Goal: Task Accomplishment & Management: Use online tool/utility

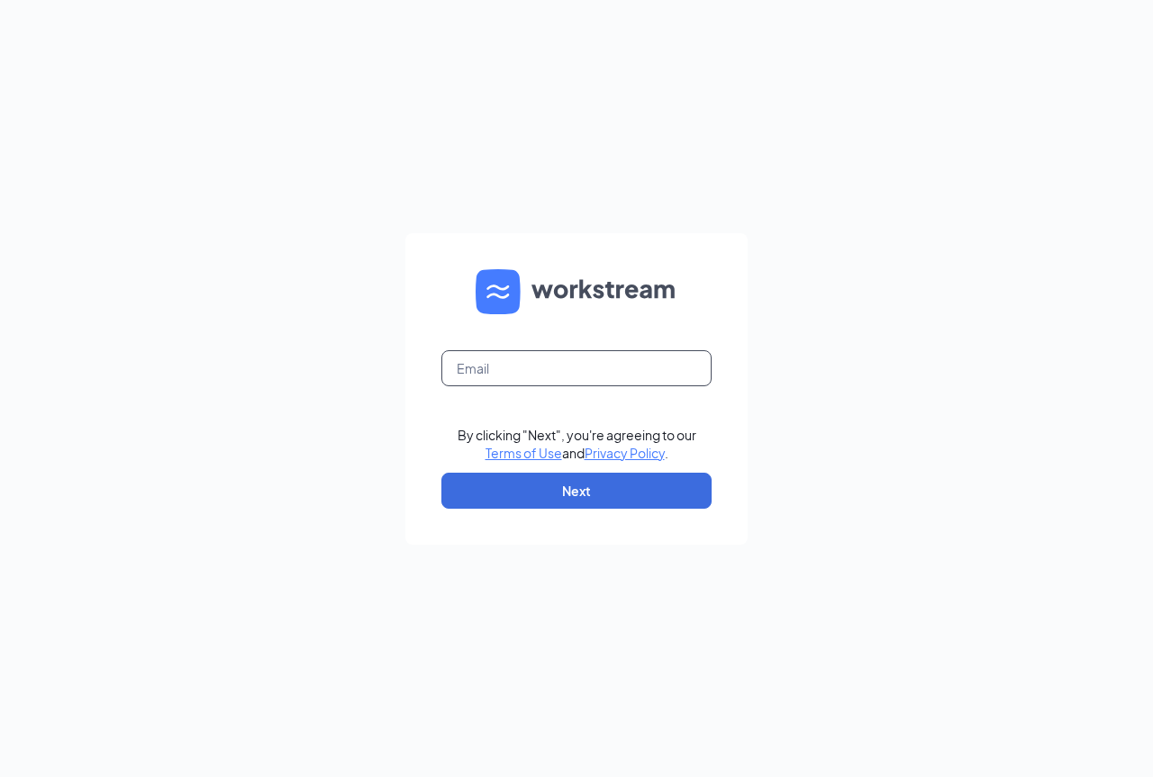
click at [531, 379] on input "text" at bounding box center [576, 368] width 270 height 36
type input "[EMAIL_ADDRESS][DOMAIN_NAME]"
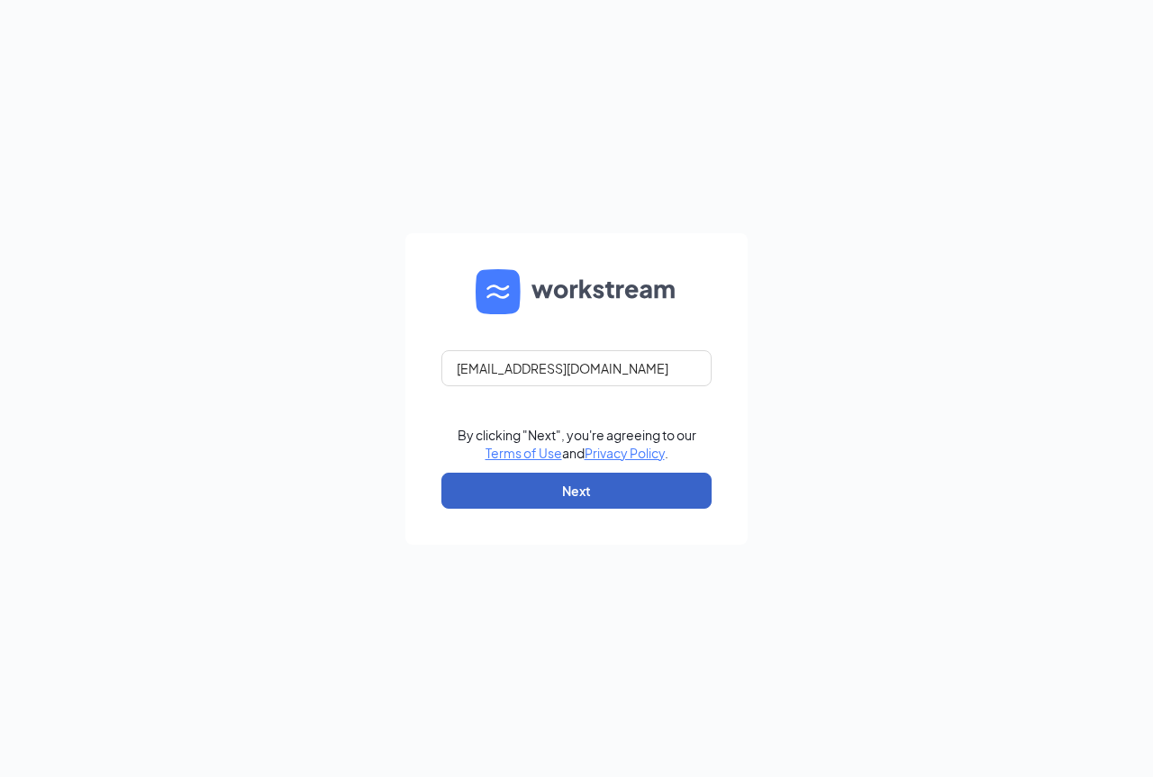
click at [576, 475] on button "Next" at bounding box center [576, 491] width 270 height 36
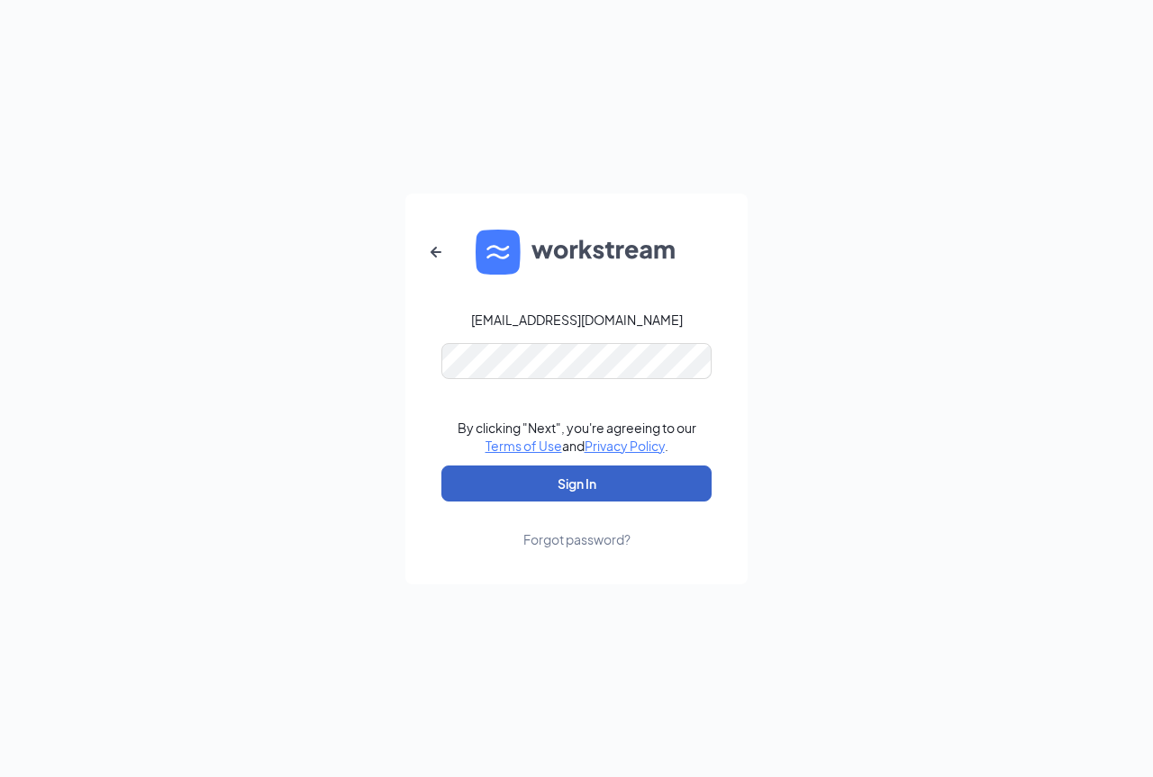
click at [566, 494] on button "Sign In" at bounding box center [576, 484] width 270 height 36
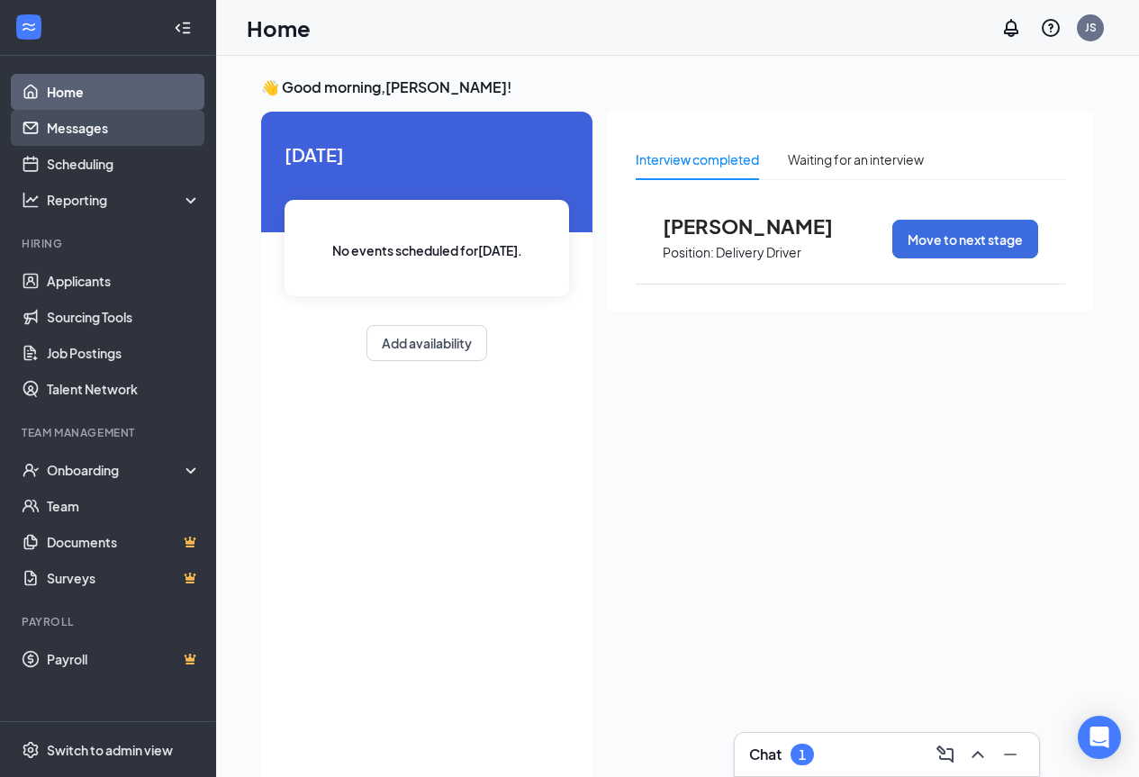
click at [82, 121] on link "Messages" at bounding box center [124, 128] width 154 height 36
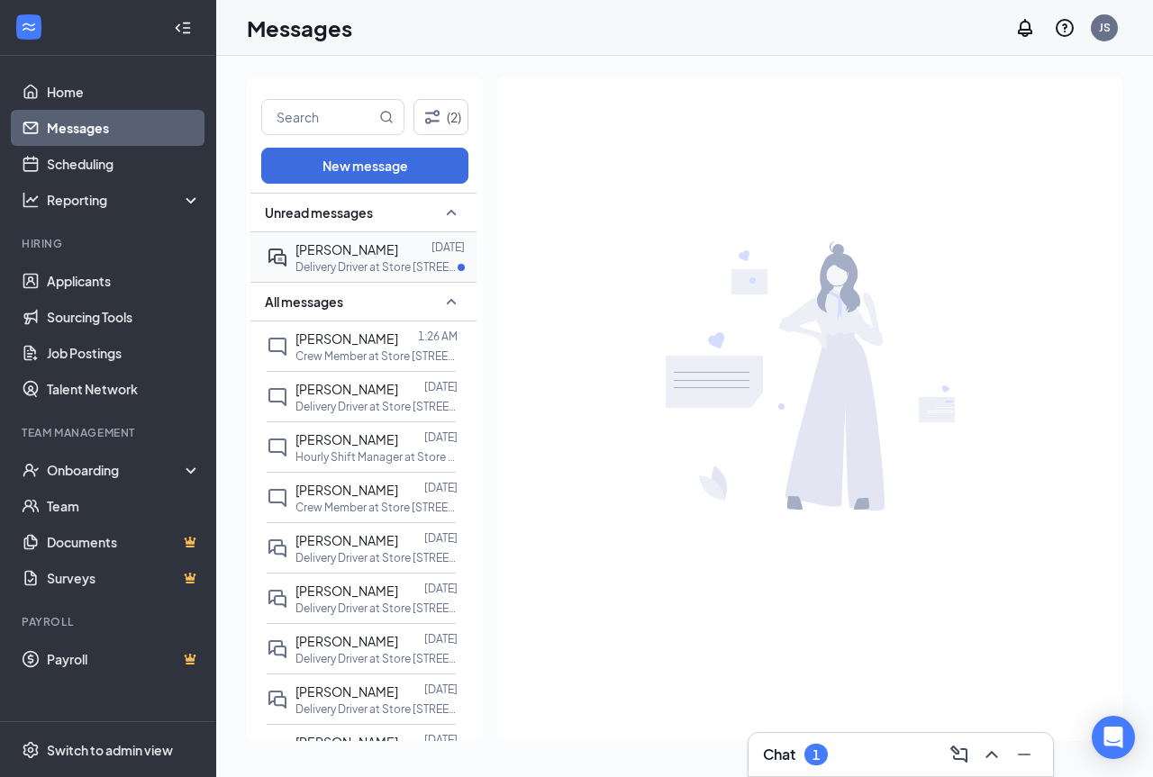
click at [339, 258] on div "Fiona Murray" at bounding box center [346, 250] width 103 height 20
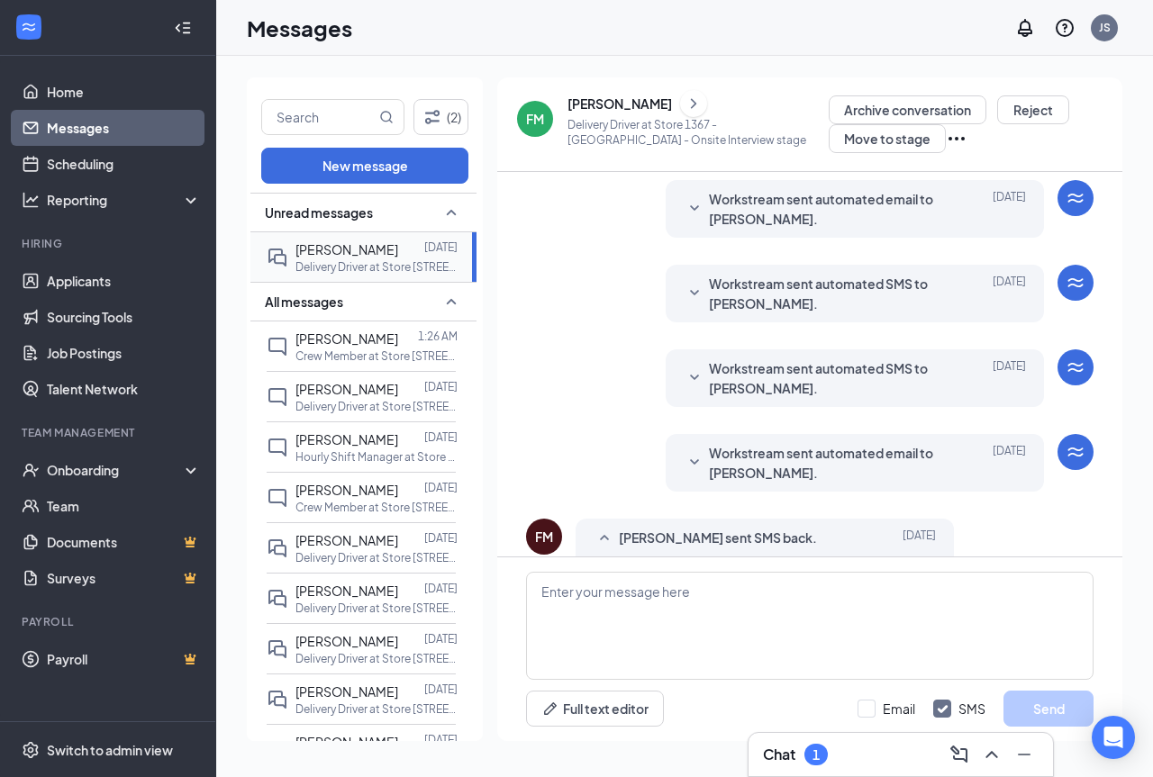
scroll to position [473, 0]
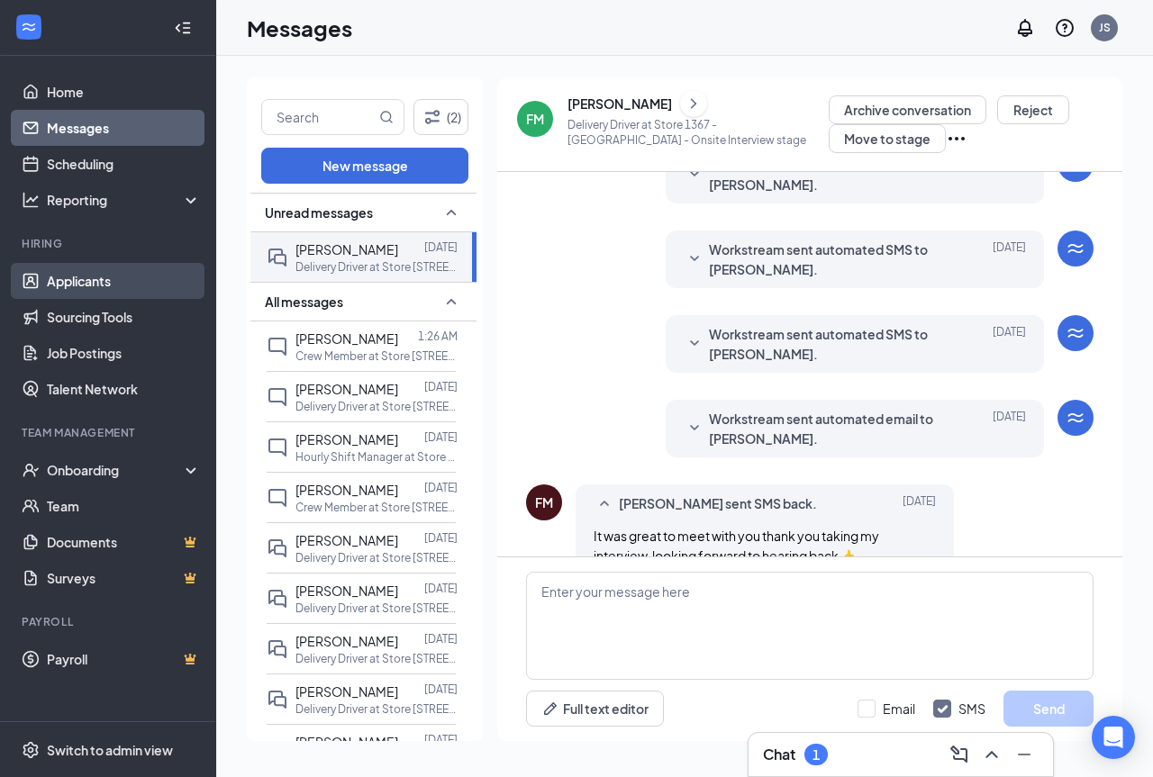
click at [62, 273] on link "Applicants" at bounding box center [124, 281] width 154 height 36
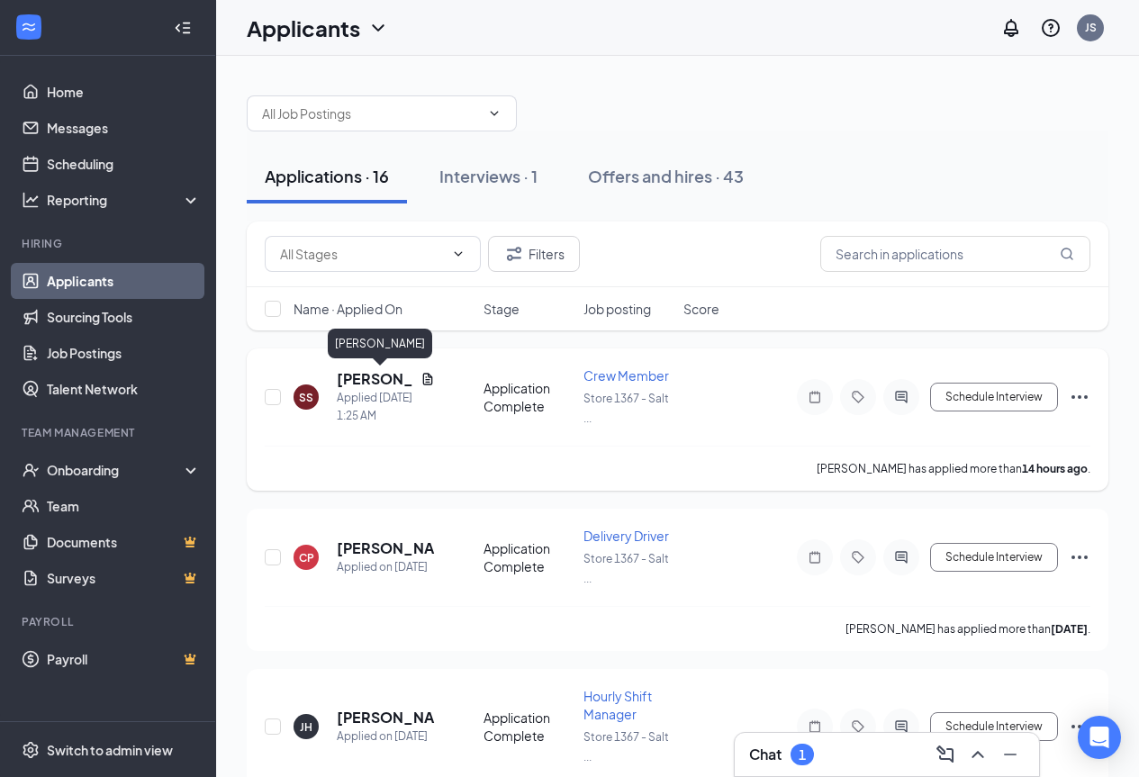
click at [379, 372] on h5 "Suman Sapkota" at bounding box center [375, 379] width 77 height 20
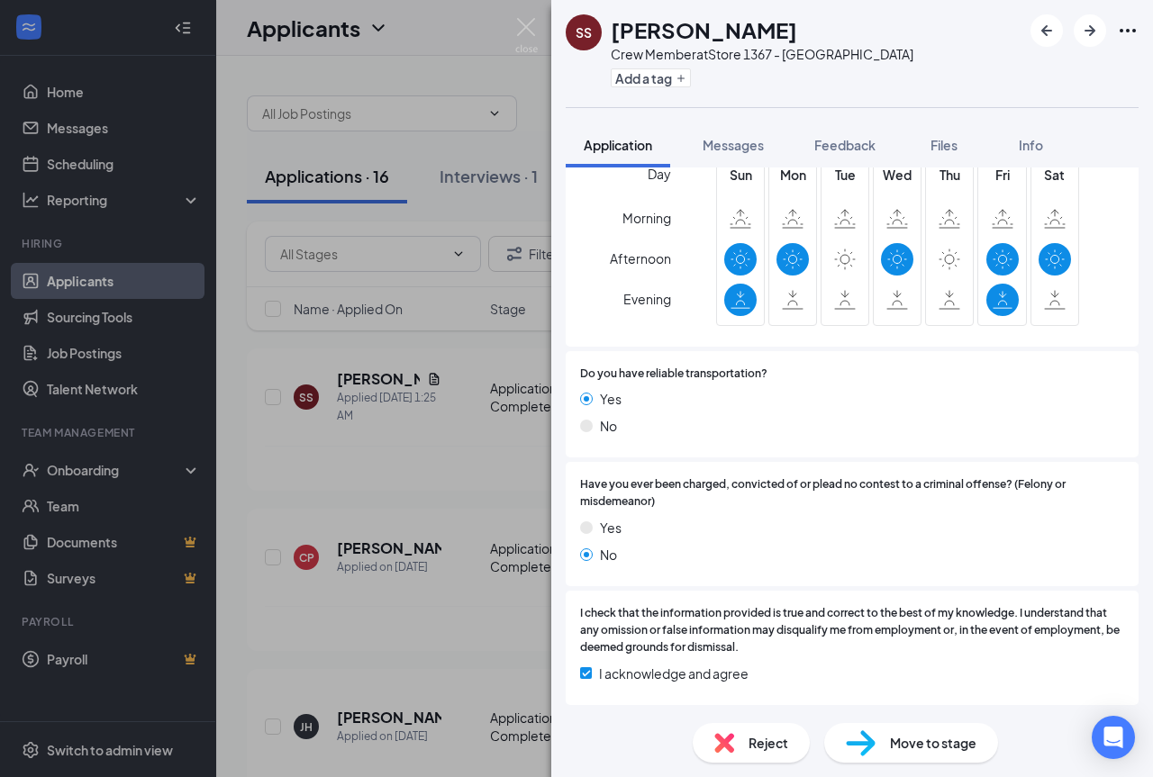
scroll to position [759, 0]
click at [768, 740] on span "Reject" at bounding box center [768, 743] width 40 height 20
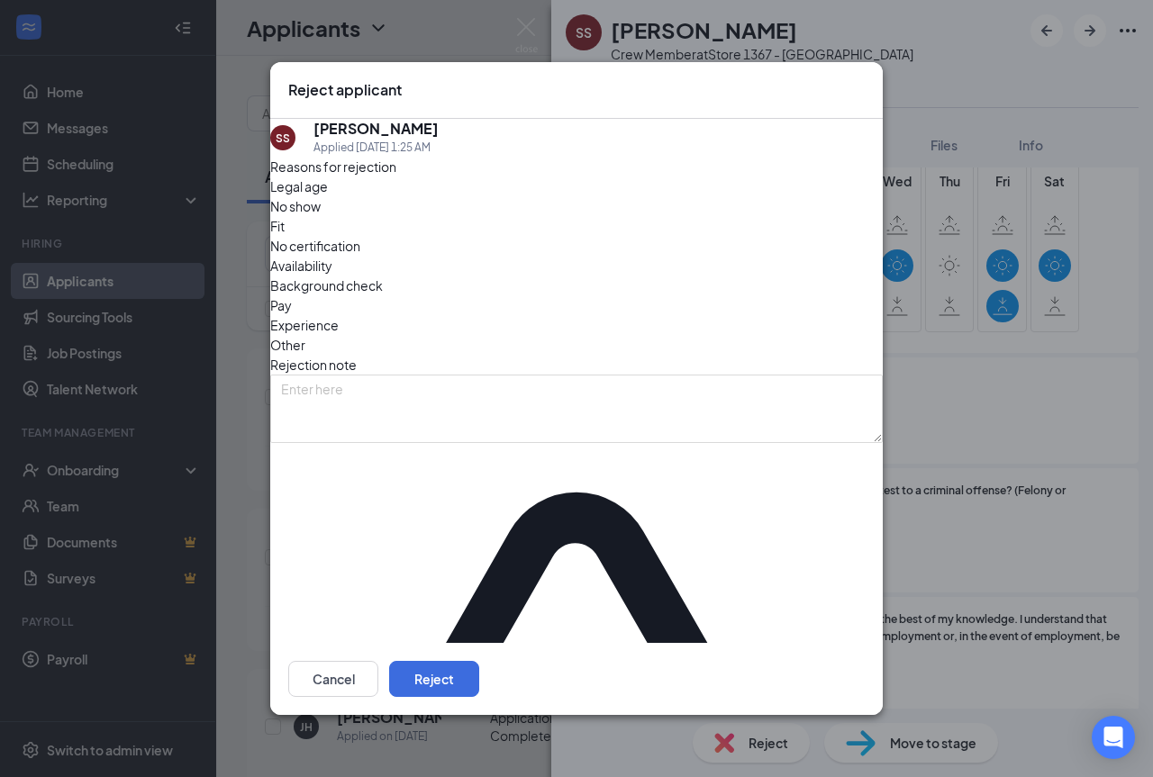
click at [332, 275] on span "Availability" at bounding box center [301, 266] width 62 height 20
click at [479, 661] on button "Reject" at bounding box center [434, 679] width 90 height 36
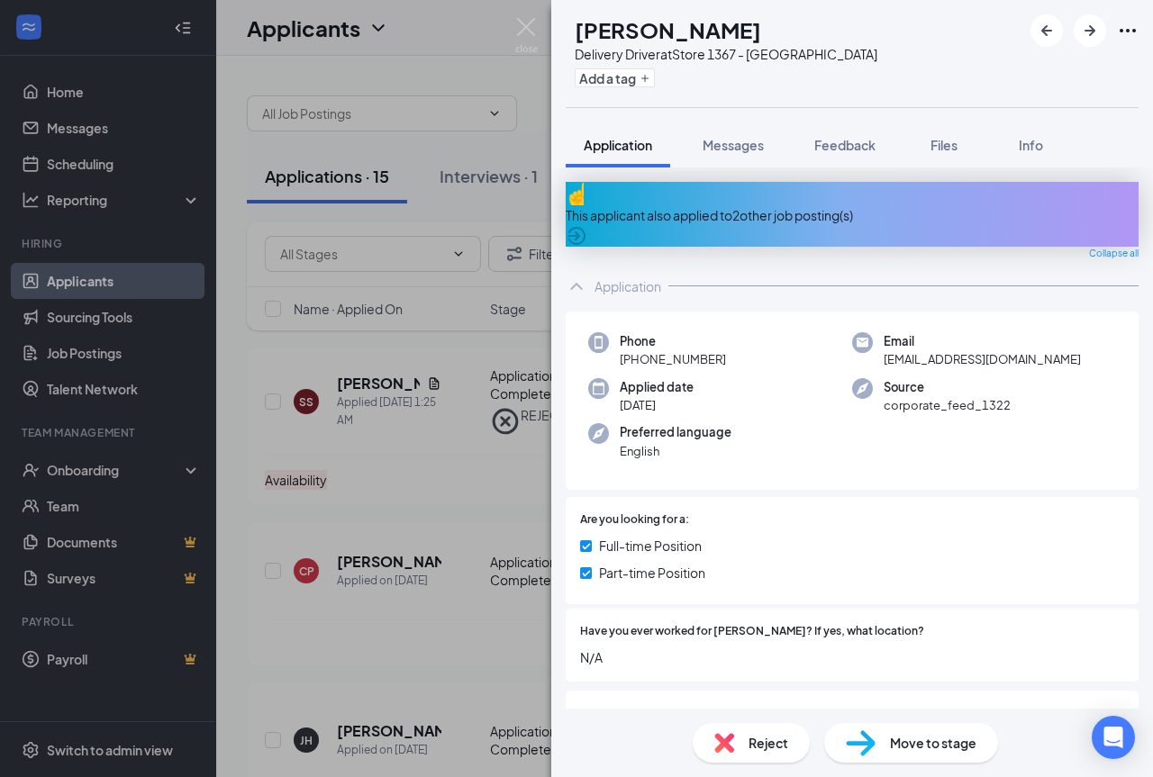
click at [750, 206] on div "This applicant also applied to 2 other job posting(s)" at bounding box center [852, 215] width 573 height 20
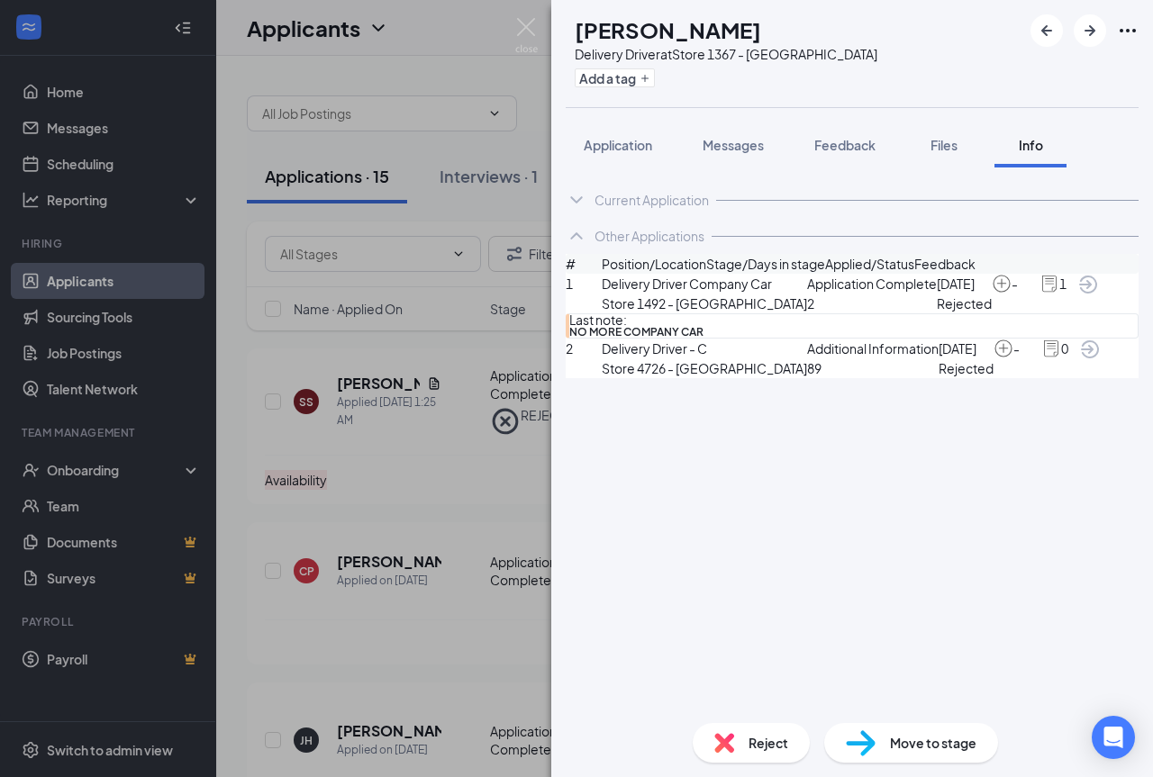
click at [1039, 294] on img at bounding box center [1049, 284] width 20 height 20
click at [1059, 294] on span "1" at bounding box center [1062, 284] width 7 height 20
click at [1097, 294] on icon "ArrowCircle" at bounding box center [1088, 285] width 18 height 18
click at [523, 28] on img at bounding box center [526, 35] width 23 height 35
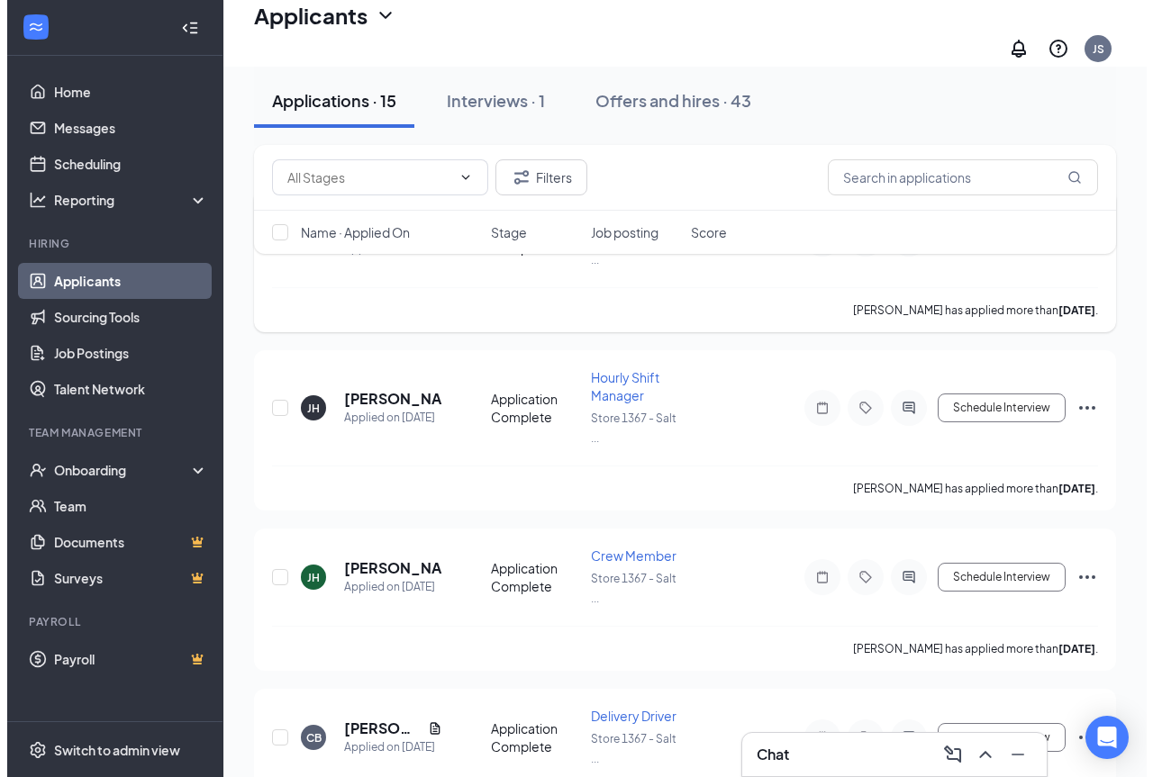
scroll to position [180, 0]
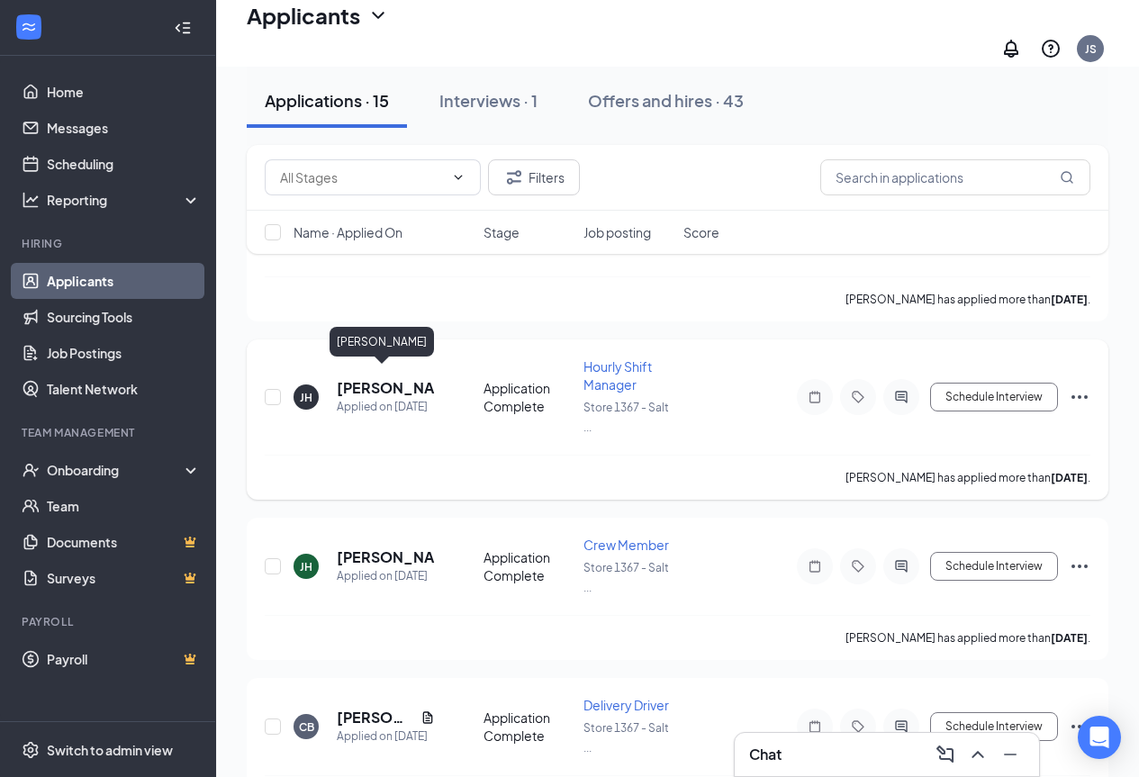
click at [364, 378] on h5 "Justin Heckenliable" at bounding box center [386, 388] width 98 height 20
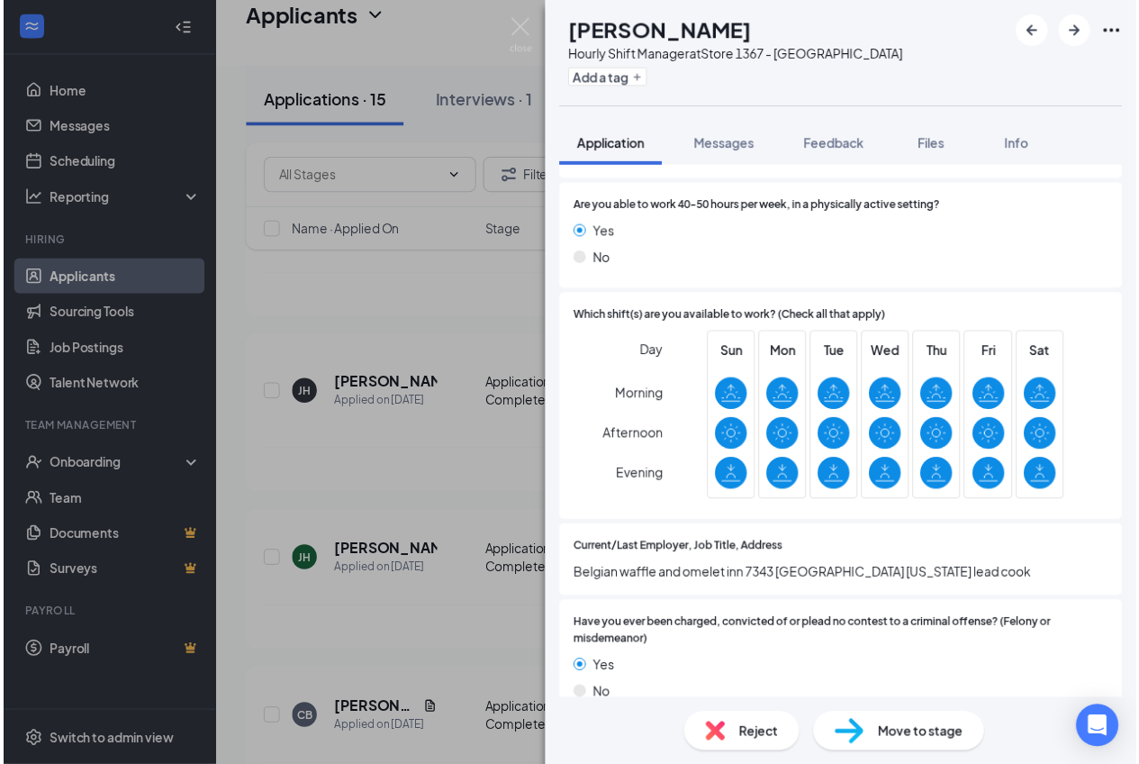
scroll to position [1171, 0]
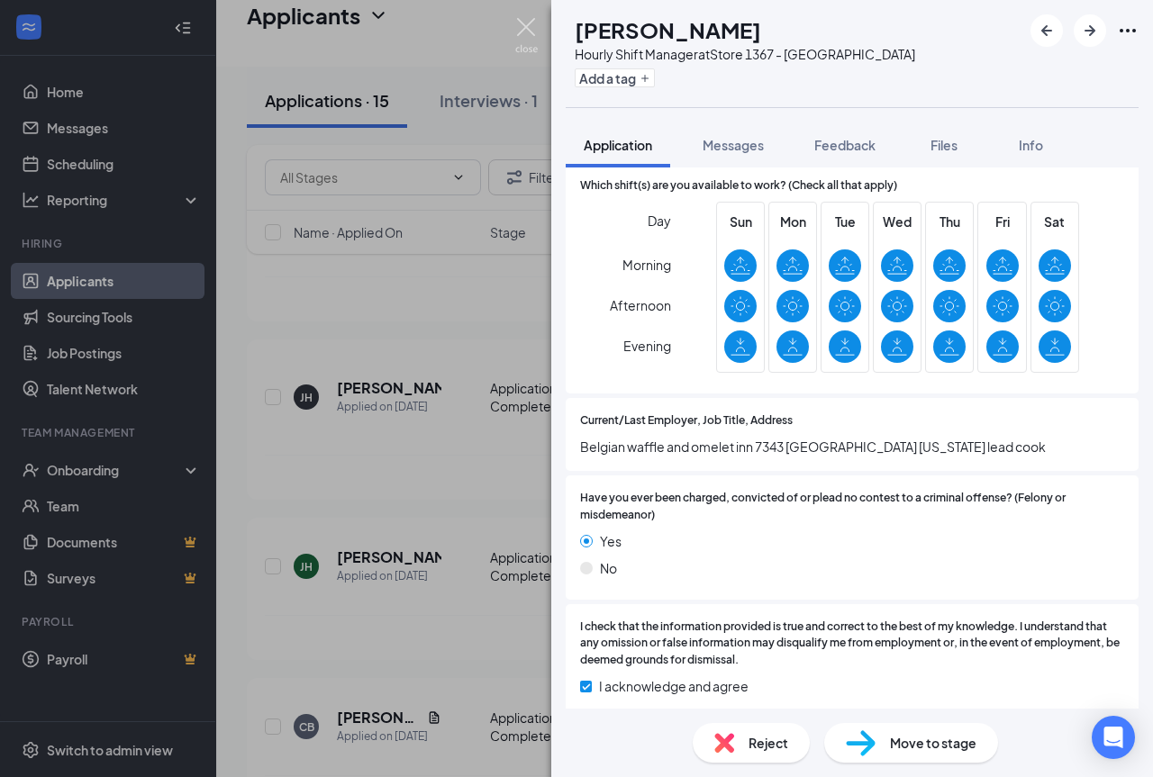
click at [529, 21] on img at bounding box center [526, 35] width 23 height 35
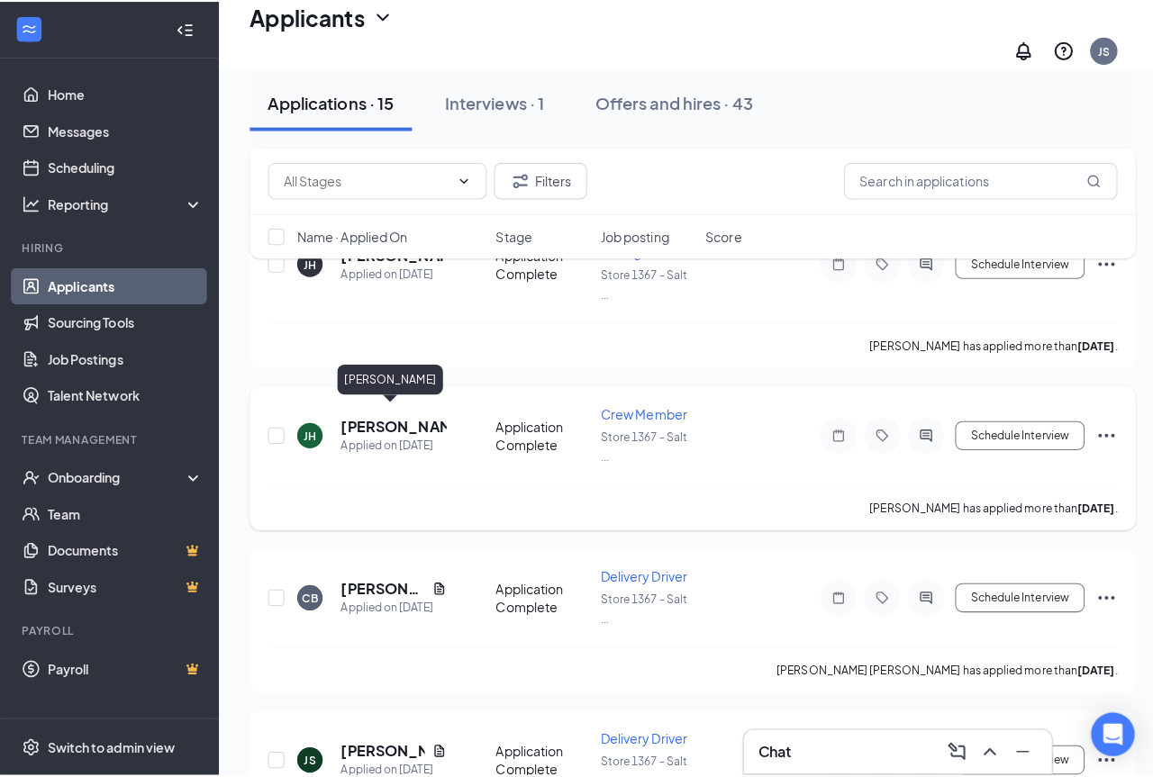
scroll to position [360, 0]
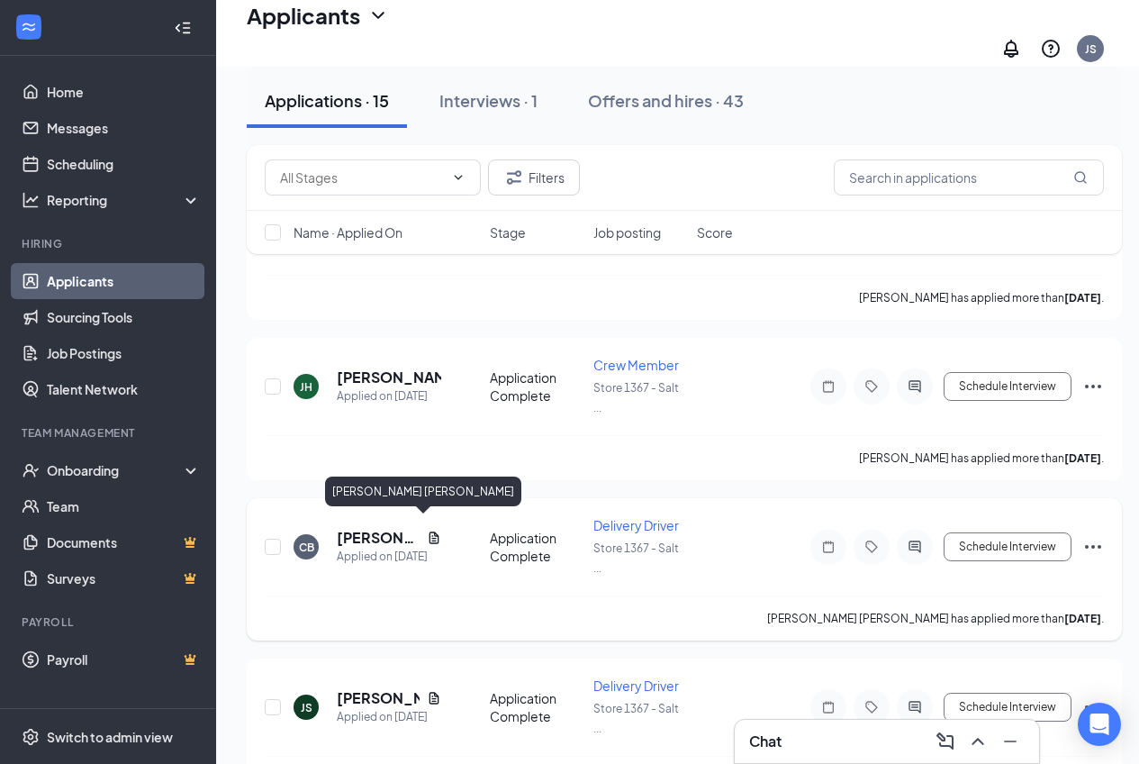
click at [359, 529] on h5 "Connor Behrmann" at bounding box center [378, 538] width 83 height 20
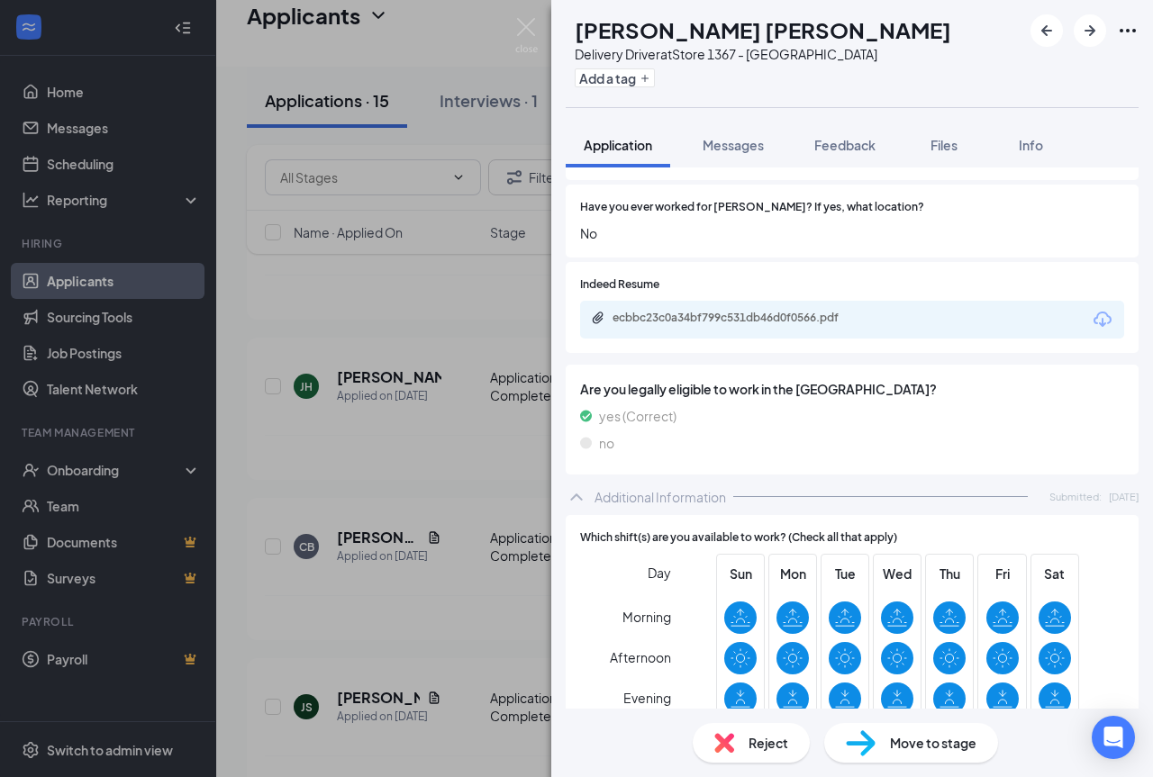
scroll to position [360, 0]
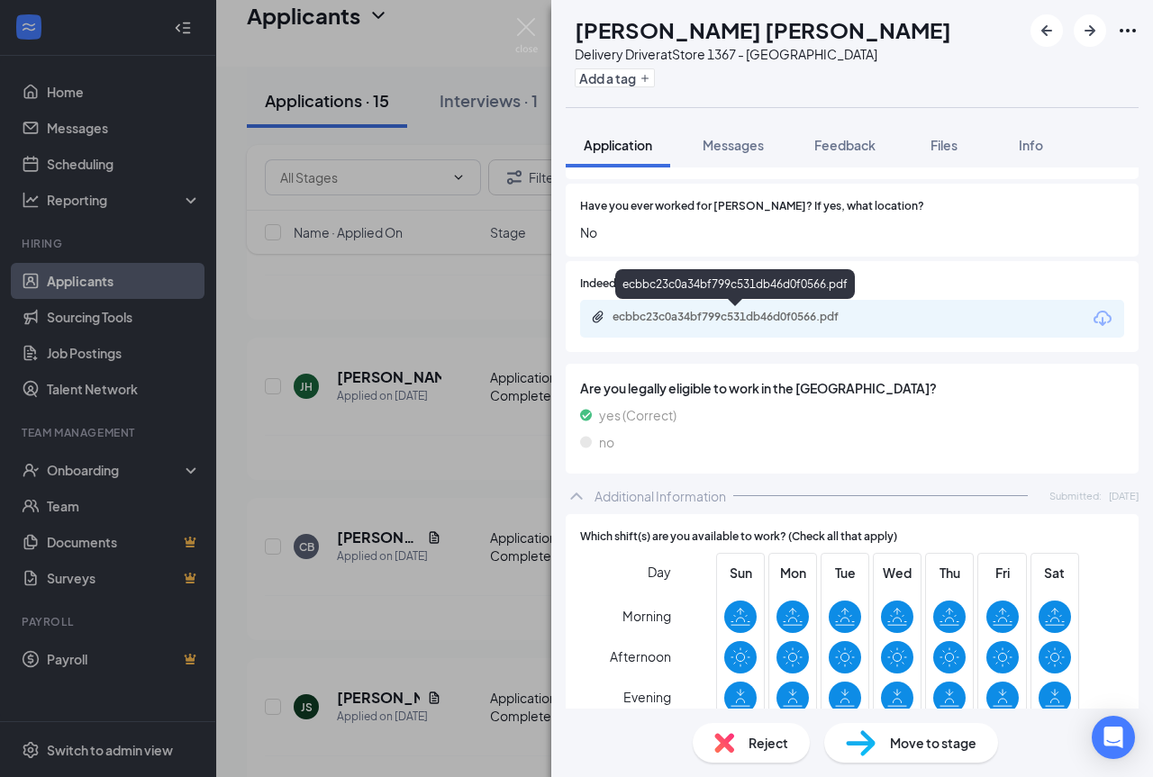
click at [736, 316] on div "ecbbc23c0a34bf799c531db46d0f0566.pdf" at bounding box center [738, 317] width 252 height 14
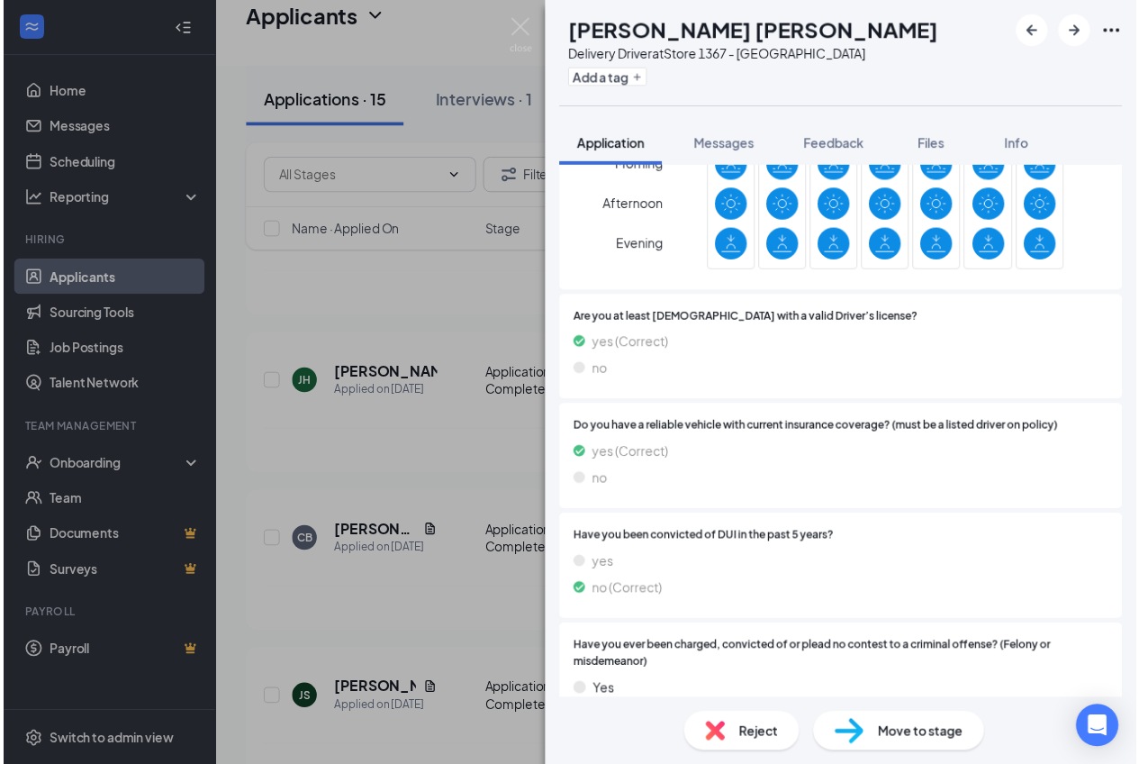
scroll to position [982, 0]
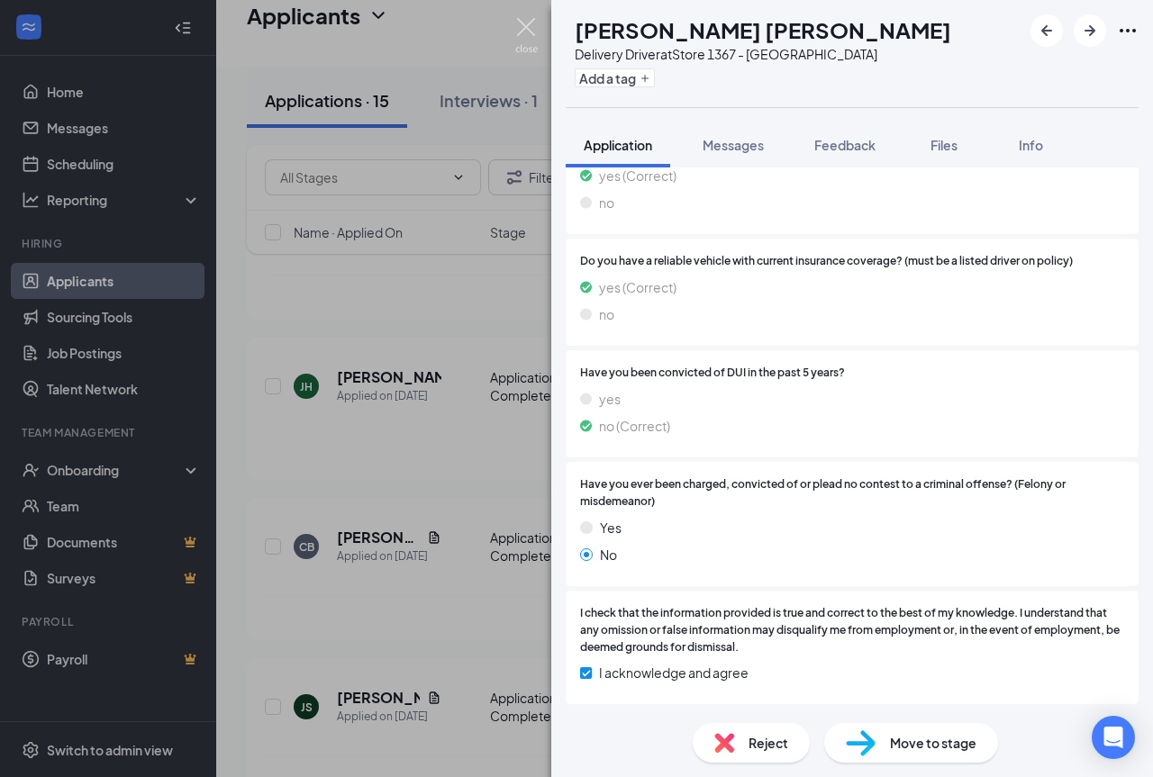
click at [535, 21] on img at bounding box center [526, 35] width 23 height 35
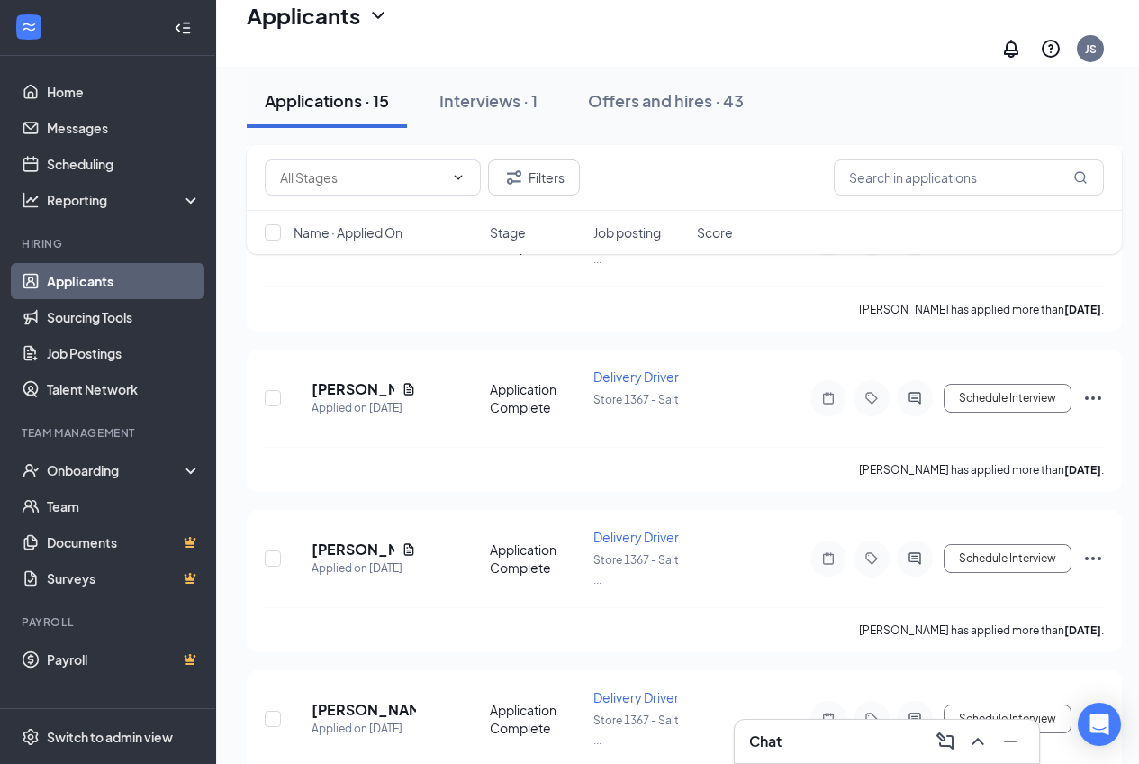
scroll to position [2011, 0]
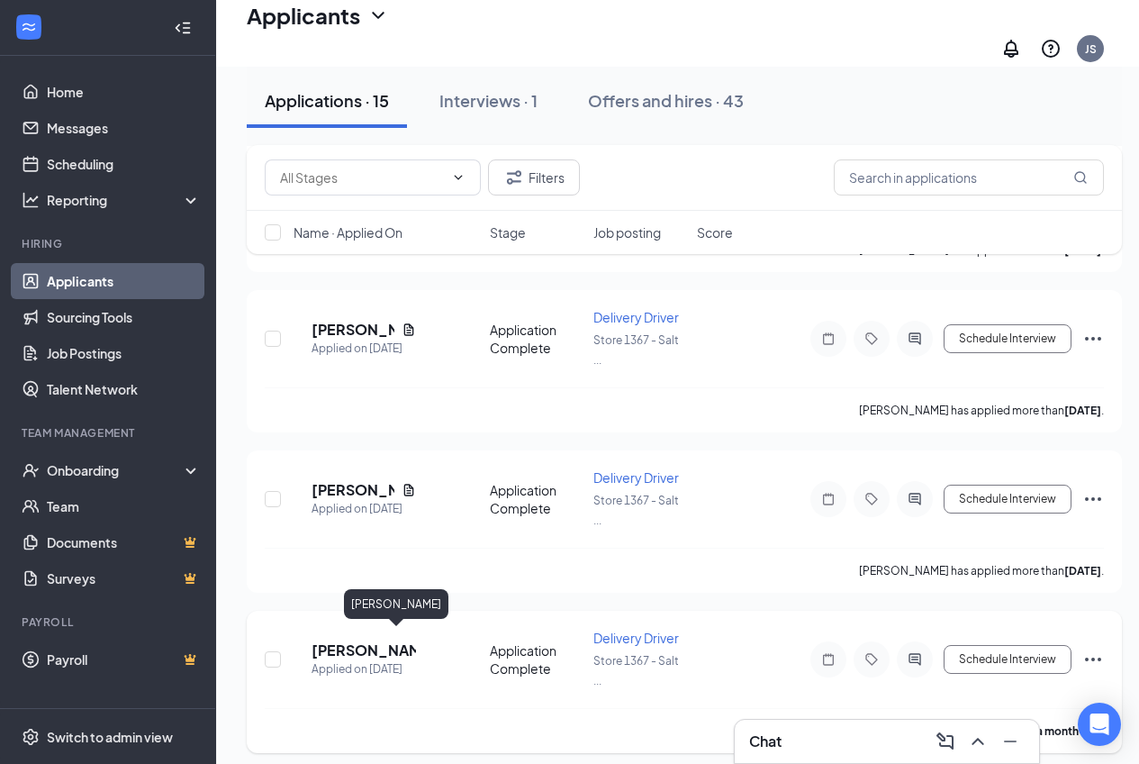
click at [403, 640] on h5 "shayla Thomas" at bounding box center [364, 650] width 104 height 20
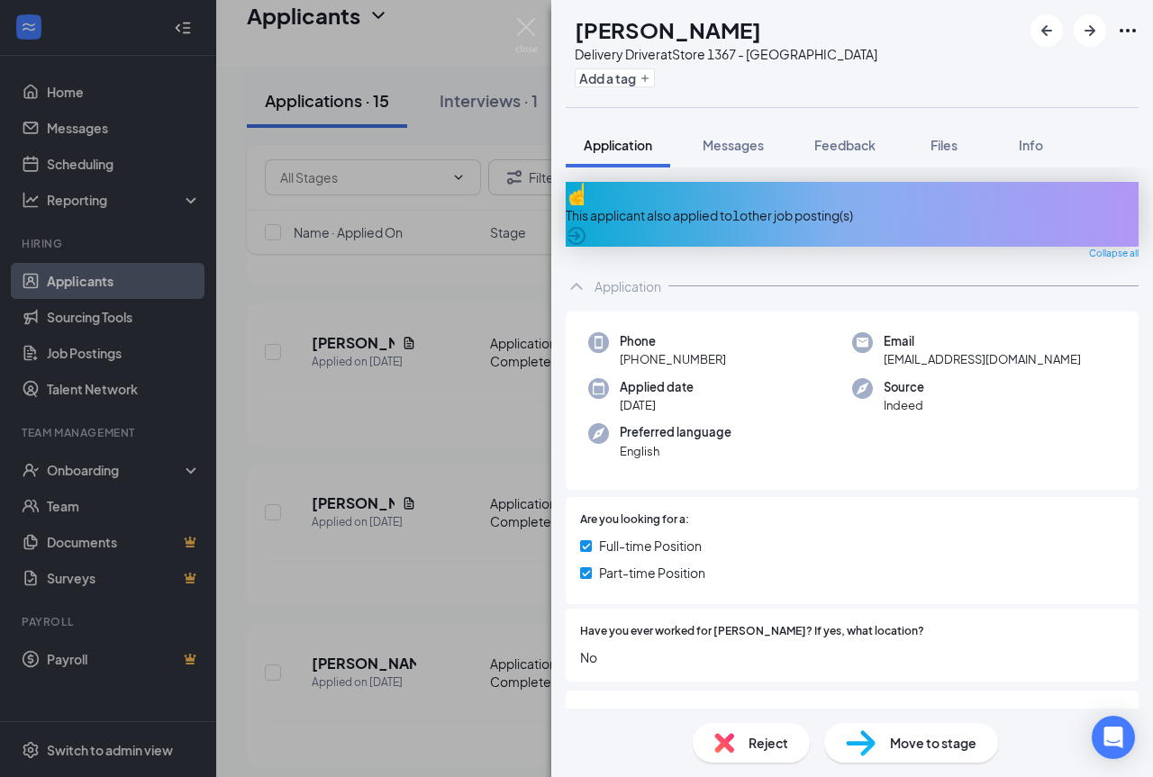
click at [805, 207] on div "This applicant also applied to 1 other job posting(s)" at bounding box center [852, 215] width 573 height 20
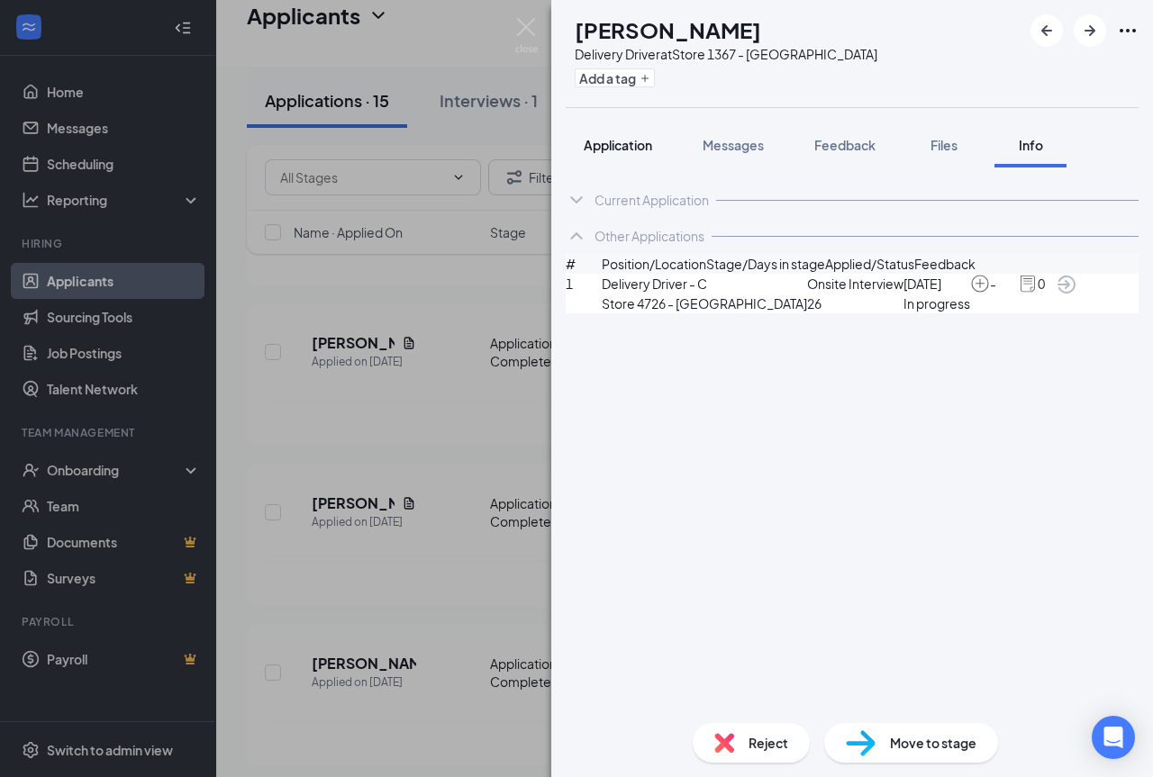
click at [629, 149] on span "Application" at bounding box center [618, 145] width 68 height 16
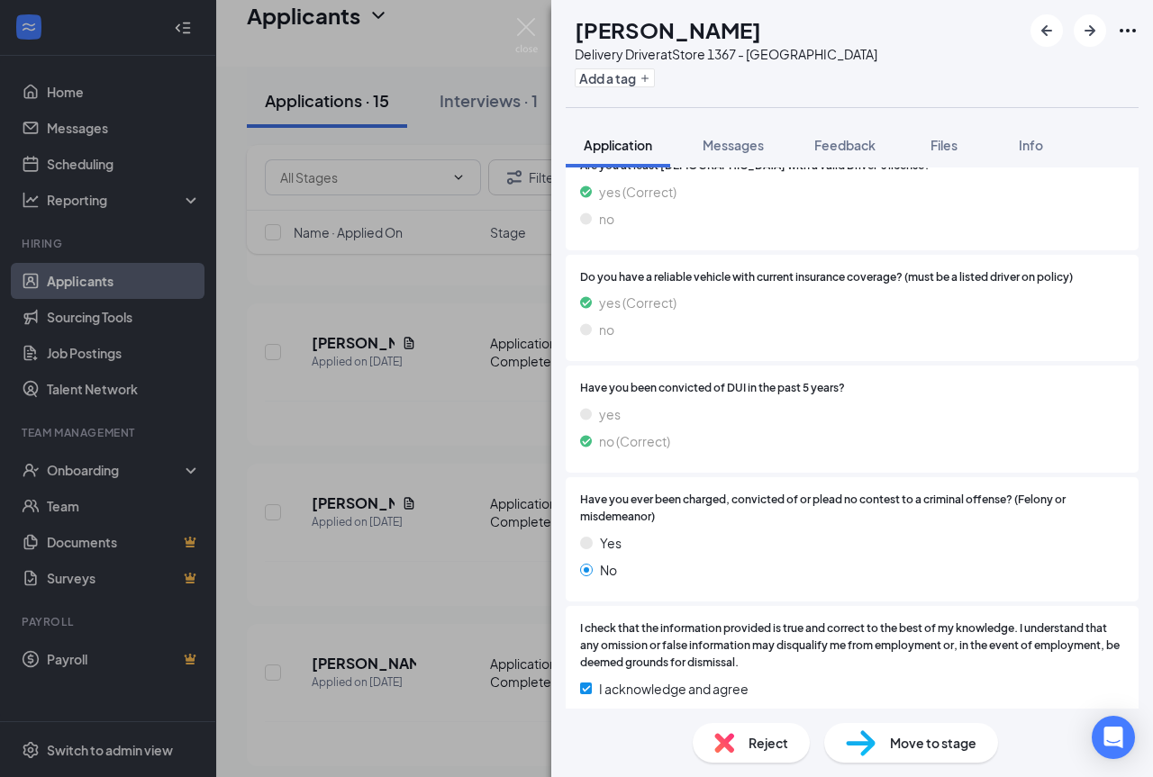
scroll to position [935, 0]
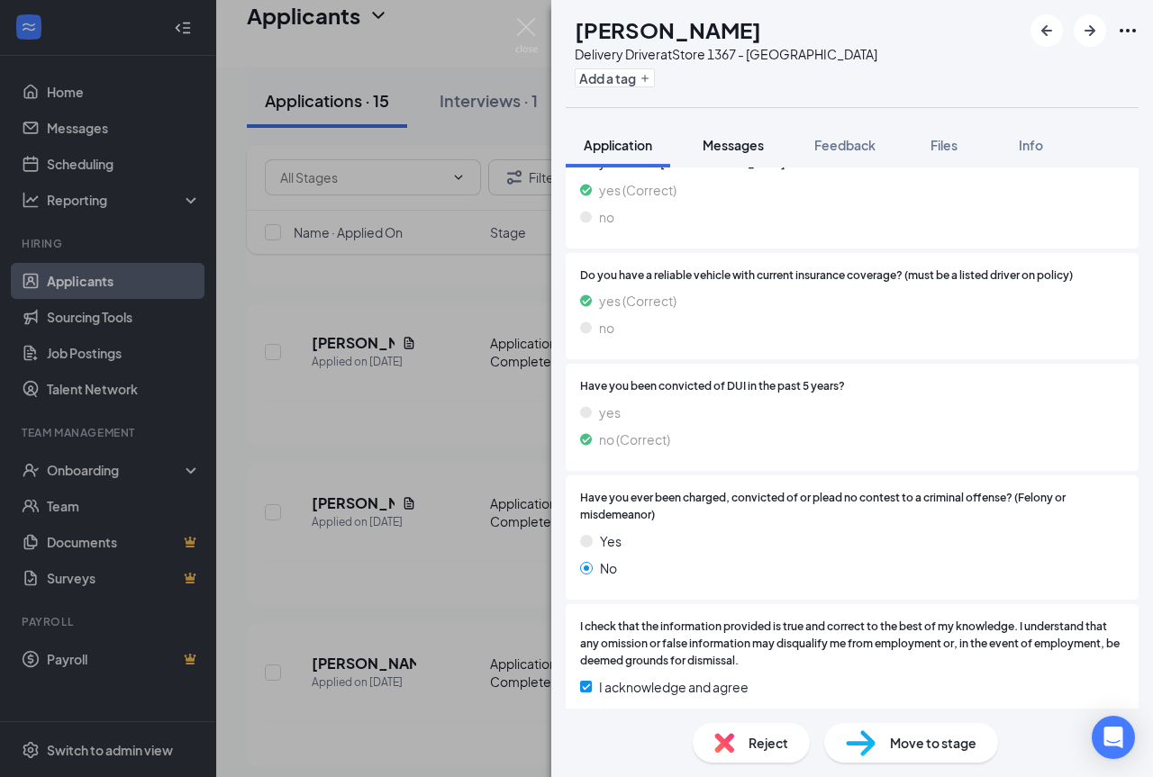
click at [733, 151] on span "Messages" at bounding box center [732, 145] width 61 height 16
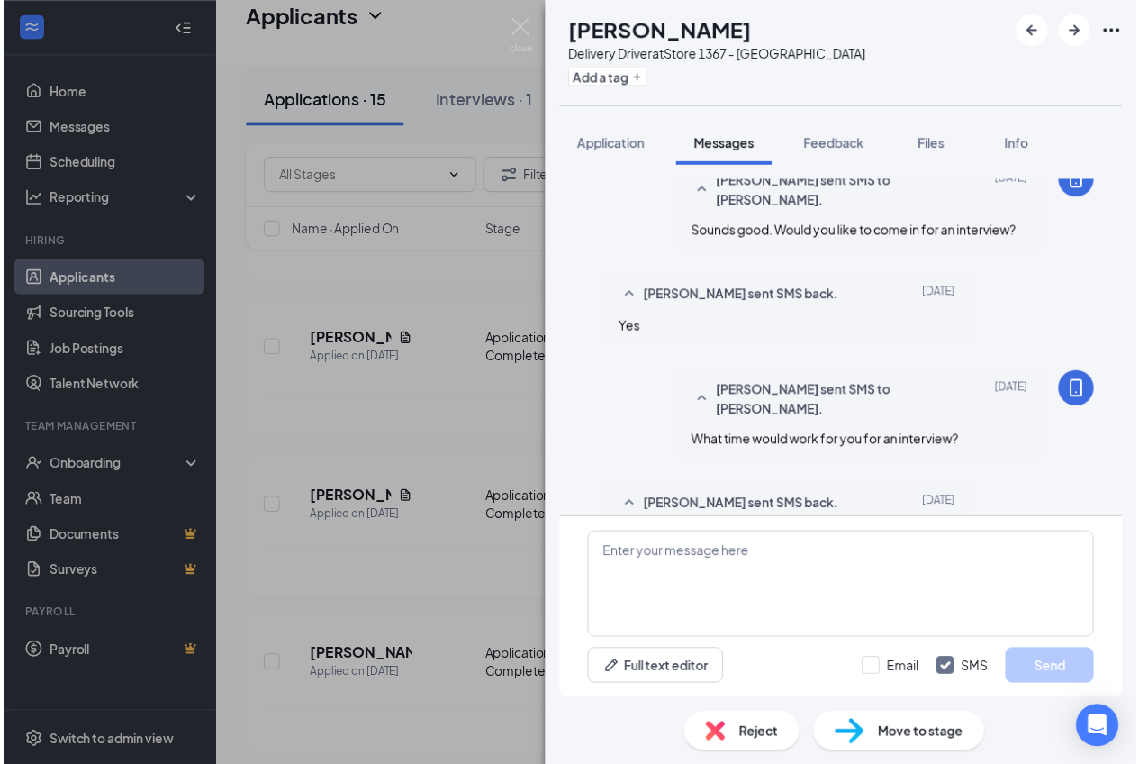
scroll to position [897, 0]
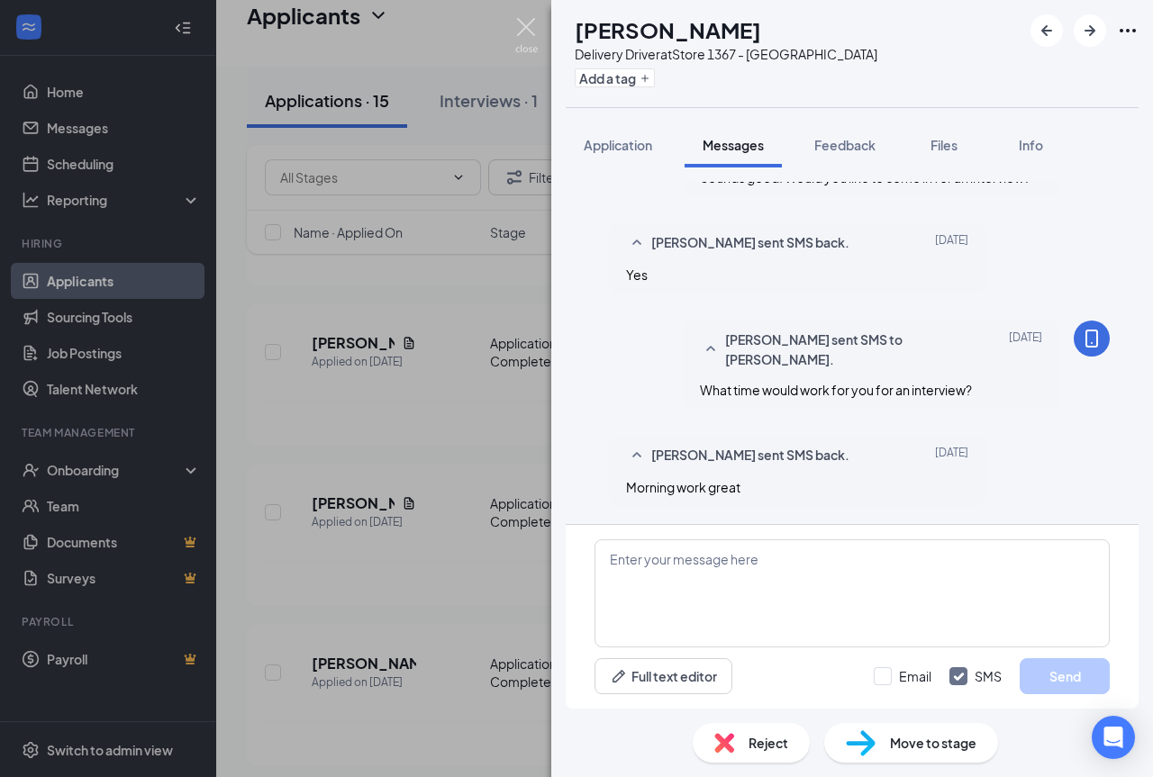
click at [518, 16] on div "ST shayla Thomas Delivery Driver at Store 1367 - Salt Lake City Add a tag Appli…" at bounding box center [576, 388] width 1153 height 777
